Goal: Information Seeking & Learning: Learn about a topic

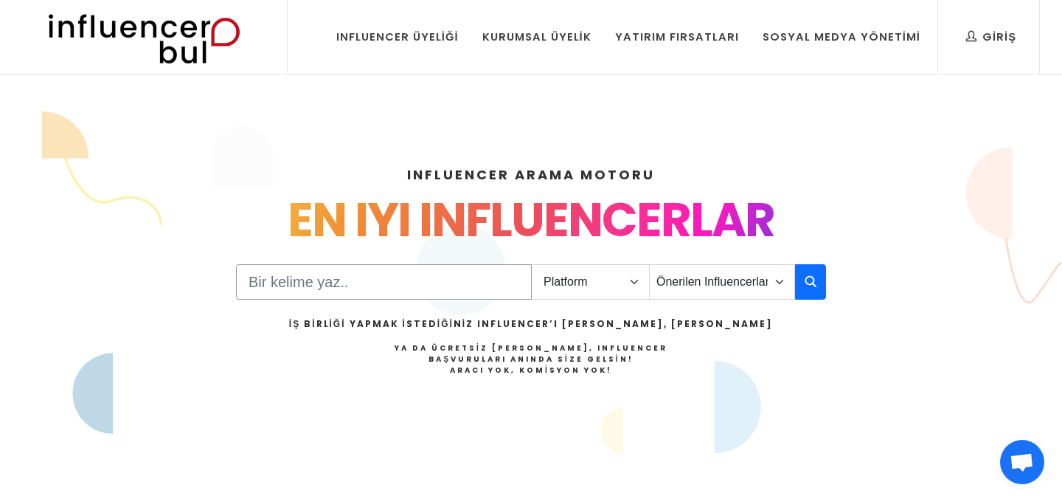
click at [432, 265] on input "Search" at bounding box center [384, 281] width 296 height 35
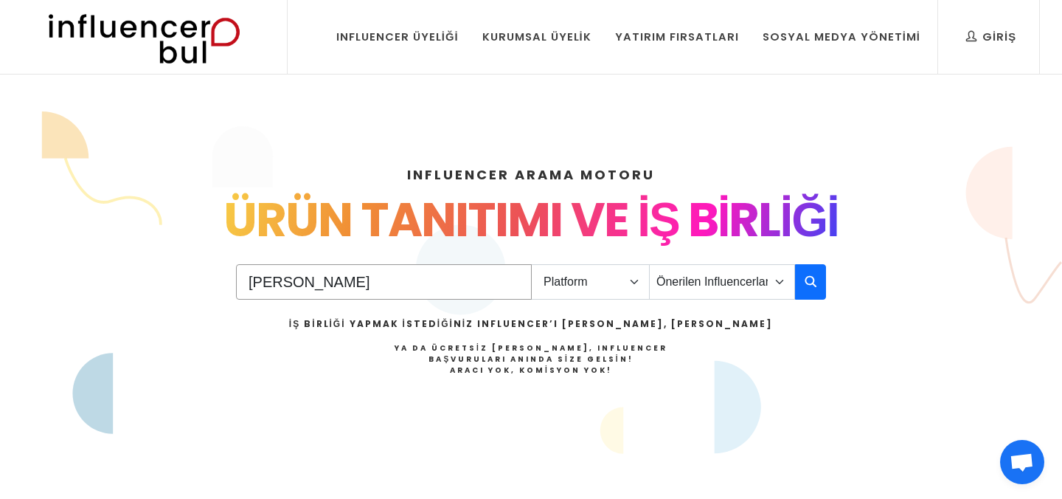
type input "ev dekorasyon"
click at [599, 277] on select "Platform Instagram Facebook Youtube Tiktok Twitter Twitch" at bounding box center [590, 281] width 119 height 35
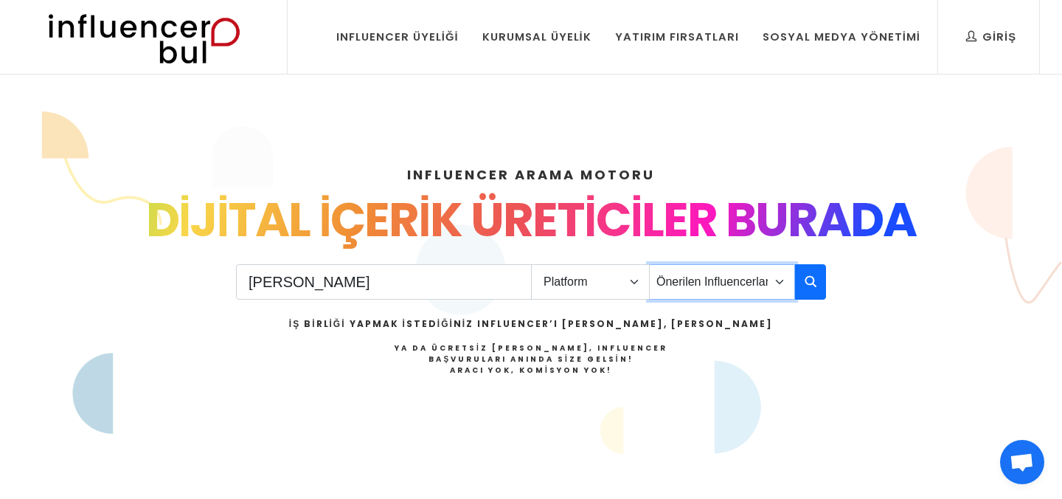
click at [776, 274] on select "Önerilen Influencerlar Aile & Çocuk & Ebeveyn Alışveriş & Giyim & Aksesuar Arab…" at bounding box center [722, 281] width 146 height 35
click at [815, 268] on button "button" at bounding box center [810, 281] width 31 height 35
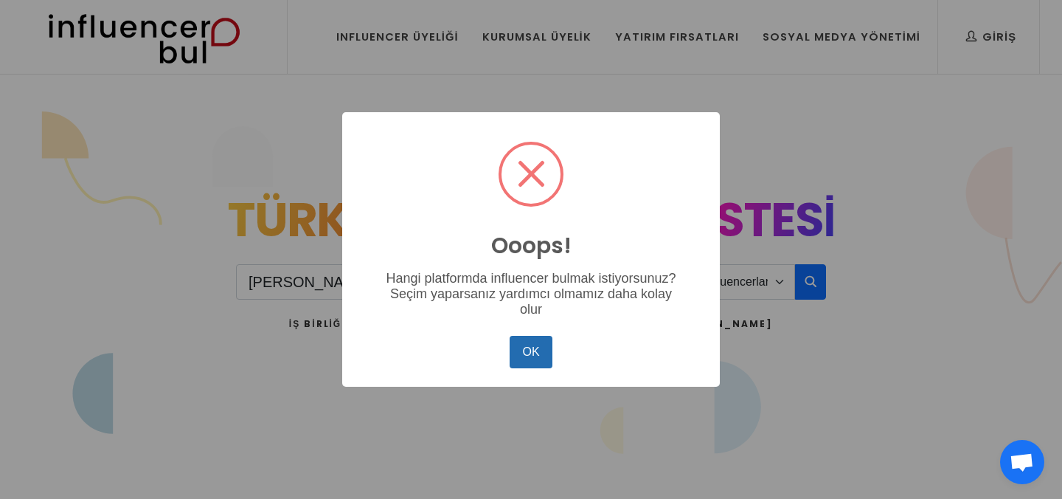
click at [521, 350] on button "OK" at bounding box center [531, 352] width 43 height 32
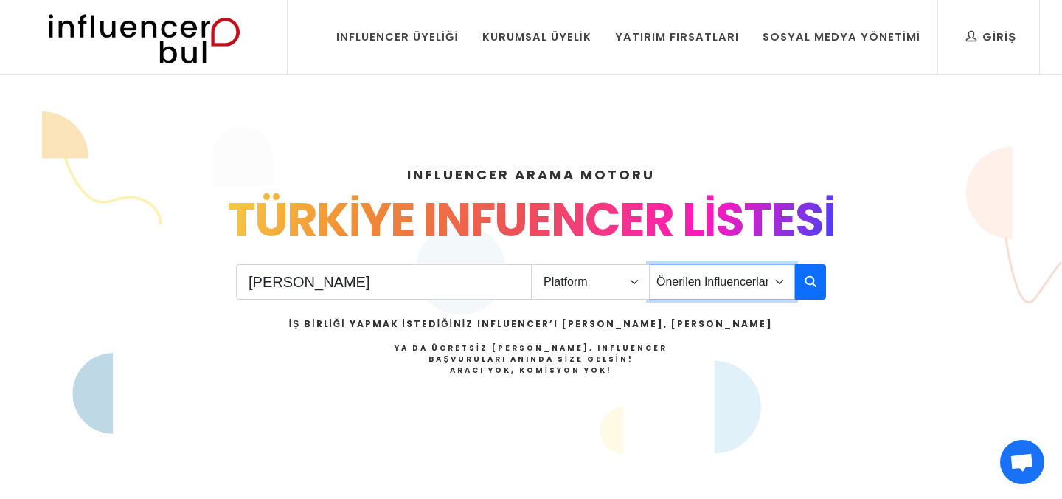
click at [695, 285] on select "Önerilen Influencerlar Aile & Çocuk & Ebeveyn Alışveriş & Giyim & Aksesuar Arab…" at bounding box center [722, 281] width 146 height 35
click at [631, 275] on select "Platform Instagram Facebook Youtube Tiktok Twitter Twitch" at bounding box center [590, 281] width 119 height 35
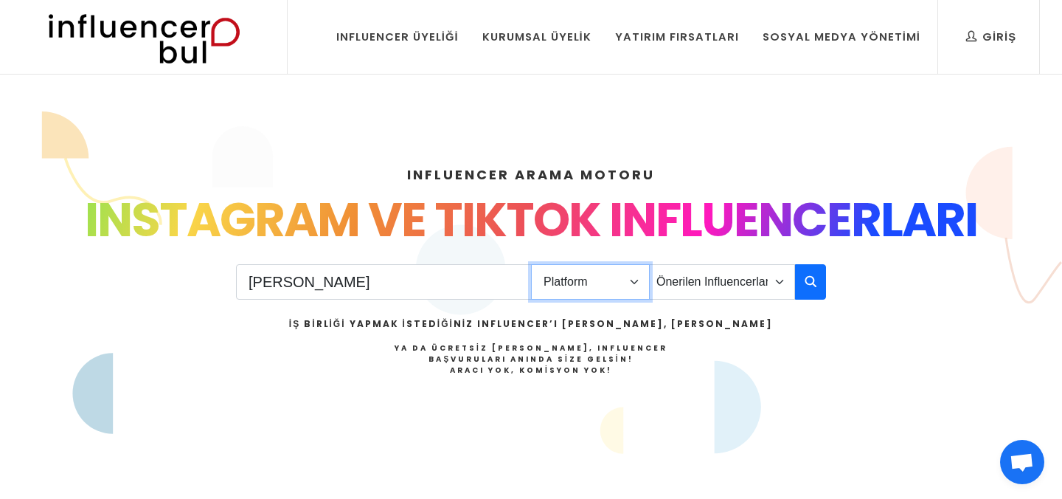
select select "1"
click at [531, 264] on select "Platform Instagram Facebook Youtube Tiktok Twitter Twitch" at bounding box center [590, 281] width 119 height 35
click at [705, 298] on select "Önerilen Influencerlar Aile & Çocuk & Ebeveyn Alışveriş & Giyim & Aksesuar Arab…" at bounding box center [722, 281] width 146 height 35
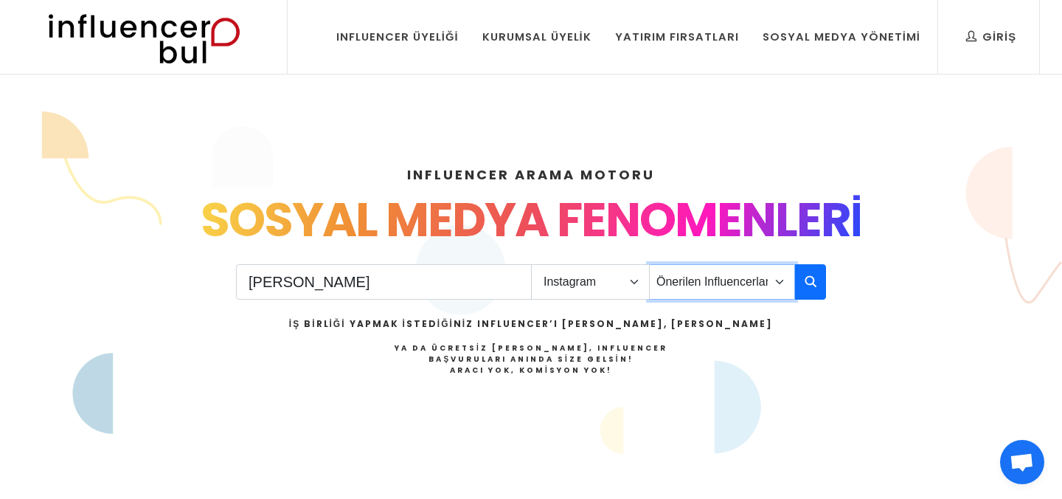
select select "12"
click at [649, 264] on select "Önerilen Influencerlar Aile & Çocuk & Ebeveyn Alışveriş & Giyim & Aksesuar Arab…" at bounding box center [722, 281] width 146 height 35
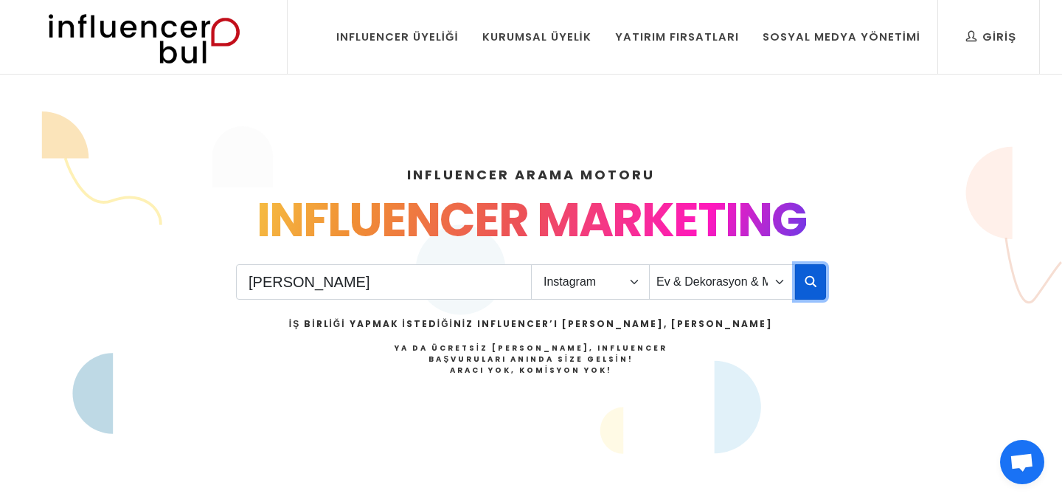
click at [802, 276] on button "button" at bounding box center [810, 281] width 31 height 35
click at [807, 280] on icon "button" at bounding box center [811, 281] width 12 height 18
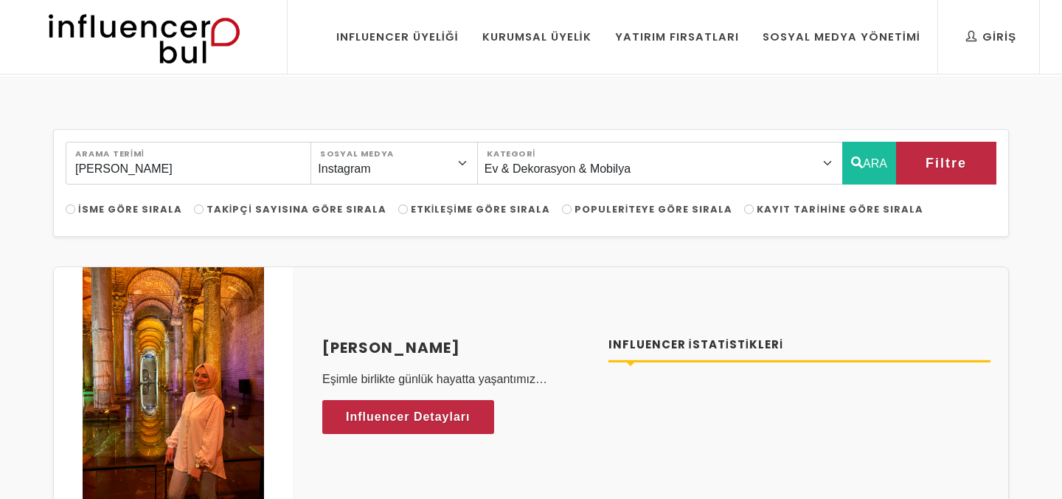
select select "12"
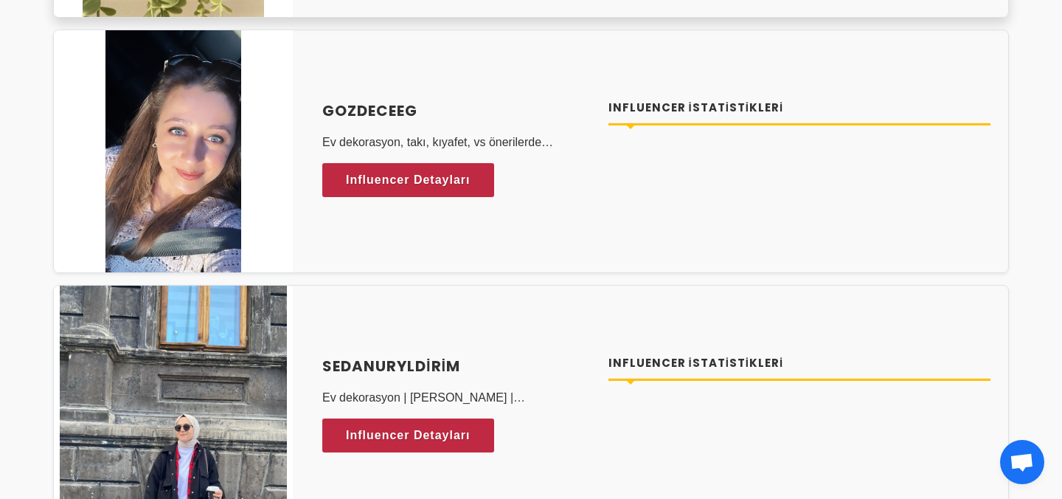
scroll to position [1662, 0]
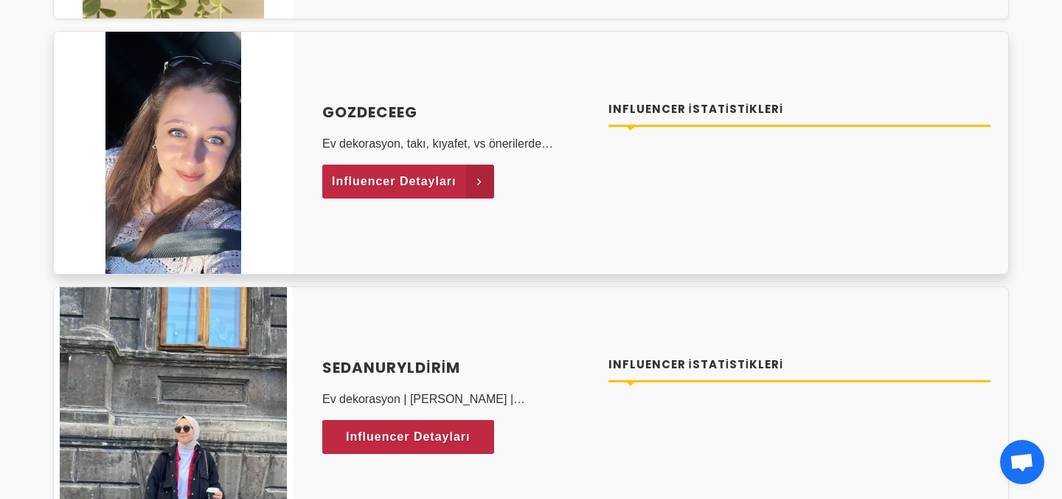
click at [393, 175] on span "Influencer Detayları" at bounding box center [394, 181] width 125 height 22
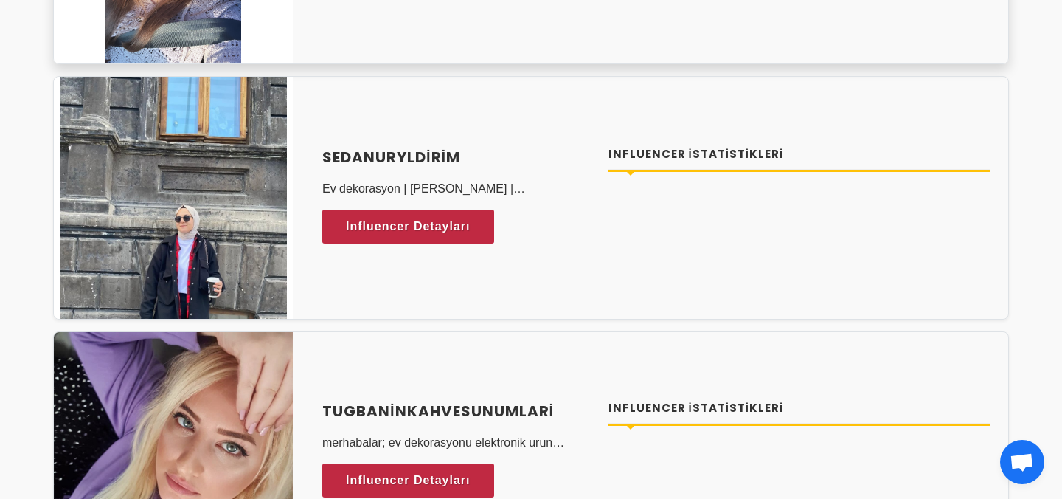
scroll to position [1875, 0]
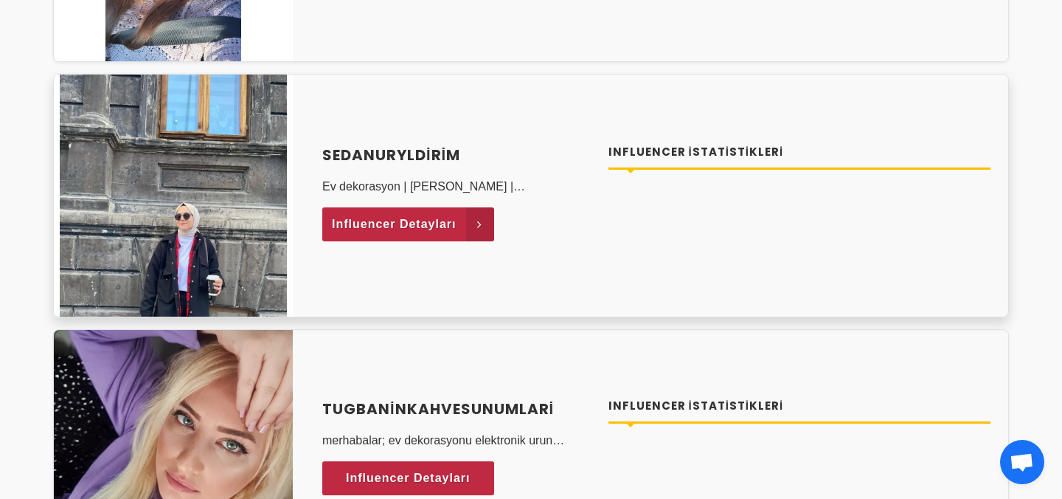
click at [416, 216] on span "Influencer Detayları" at bounding box center [394, 224] width 125 height 22
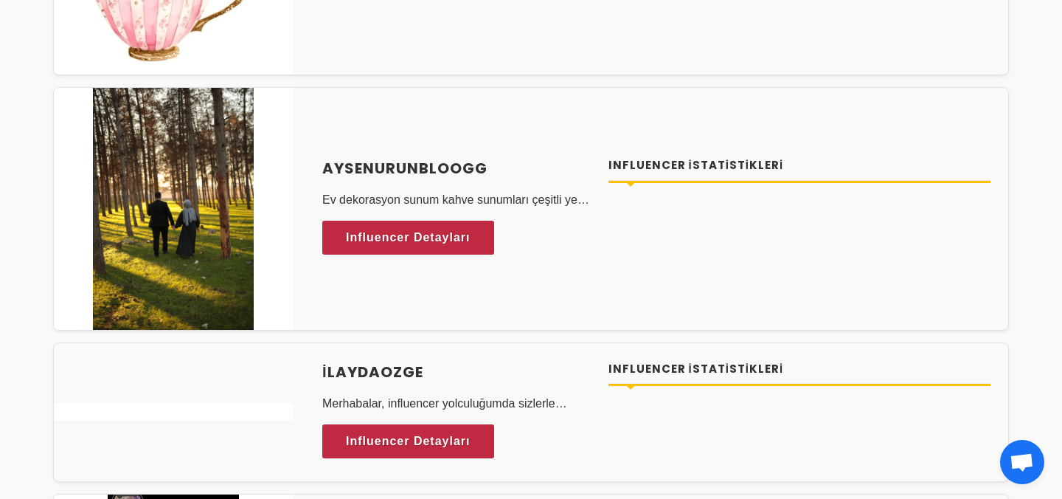
scroll to position [0, 0]
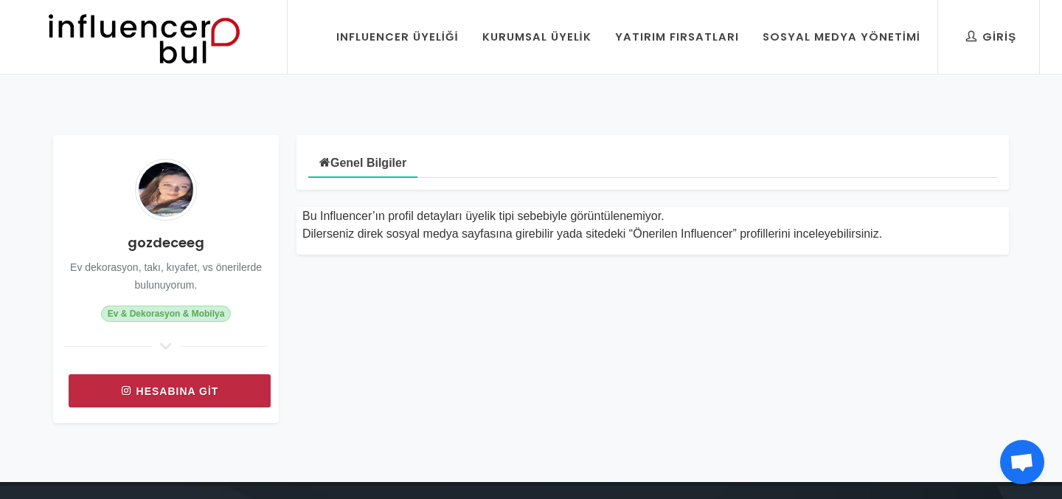
click at [204, 386] on link "Hesabına git" at bounding box center [170, 390] width 202 height 33
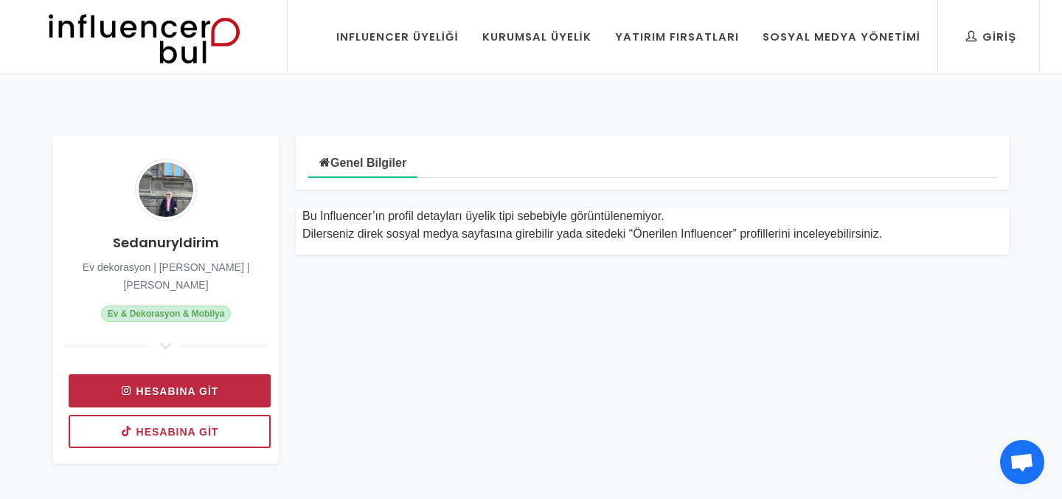
click at [195, 374] on link "Hesabına git" at bounding box center [170, 390] width 202 height 33
